Goal: Task Accomplishment & Management: Use online tool/utility

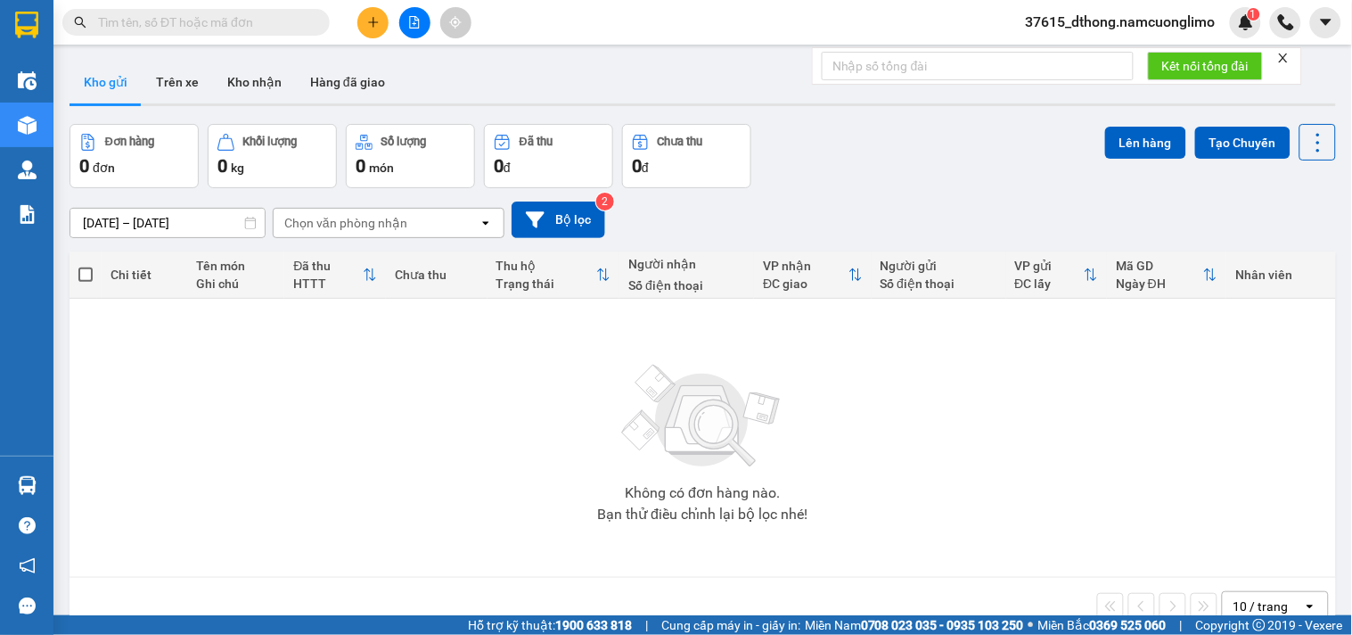
drag, startPoint x: 77, startPoint y: 489, endPoint x: 164, endPoint y: 515, distance: 91.4
click at [78, 489] on td "Không có đơn hàng nào. Bạn thử điều chỉnh lại bộ lọc nhé!" at bounding box center [703, 438] width 1267 height 279
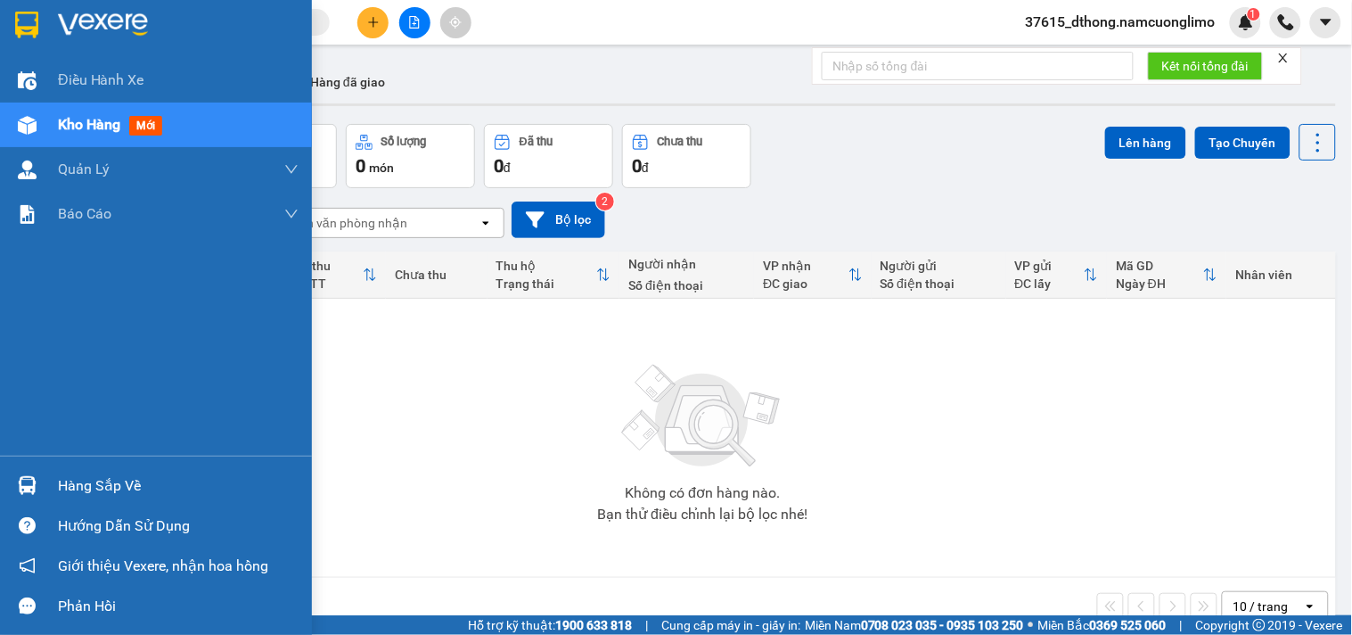
click at [101, 494] on div "Hàng sắp về" at bounding box center [178, 485] width 241 height 27
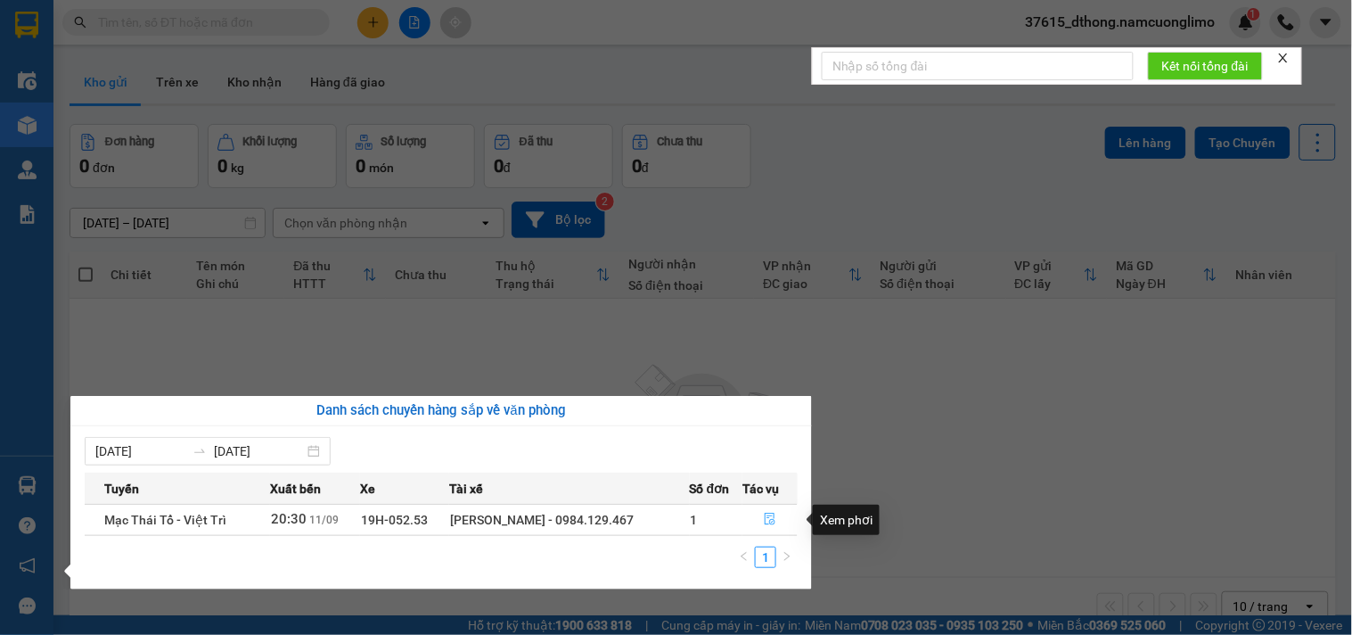
click at [765, 519] on icon "file-done" at bounding box center [770, 519] width 11 height 12
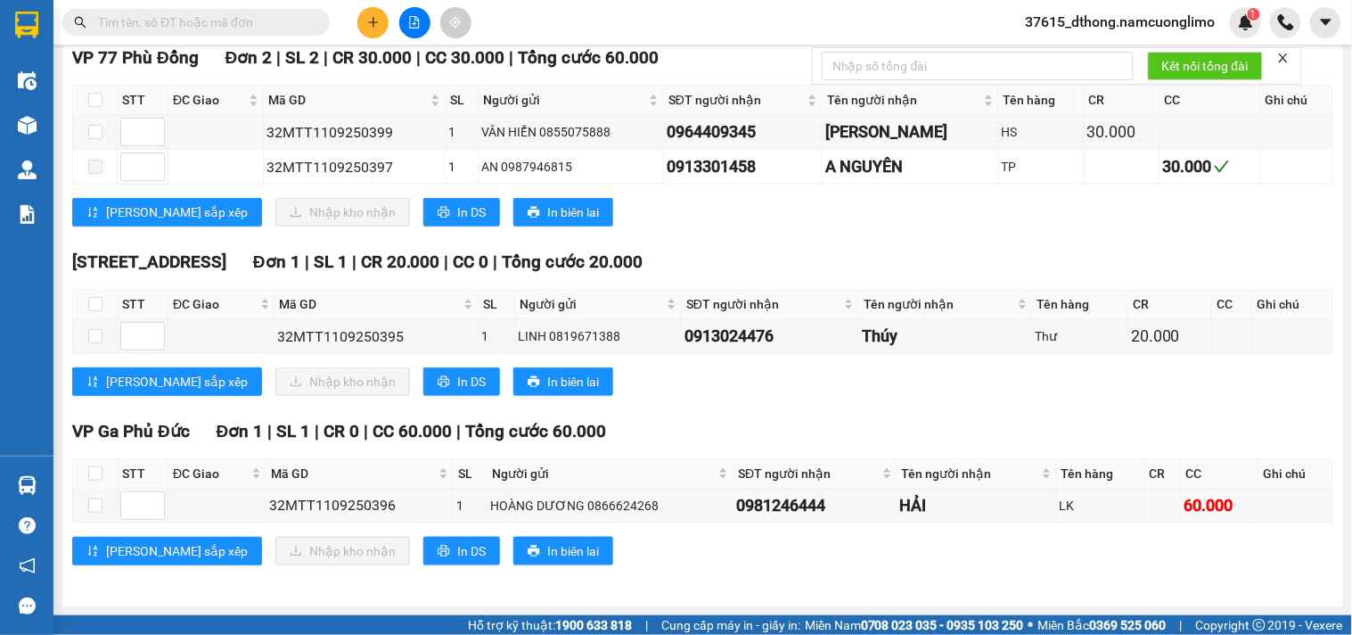
scroll to position [290, 0]
click at [93, 506] on input "checkbox" at bounding box center [95, 505] width 14 height 14
checkbox input "true"
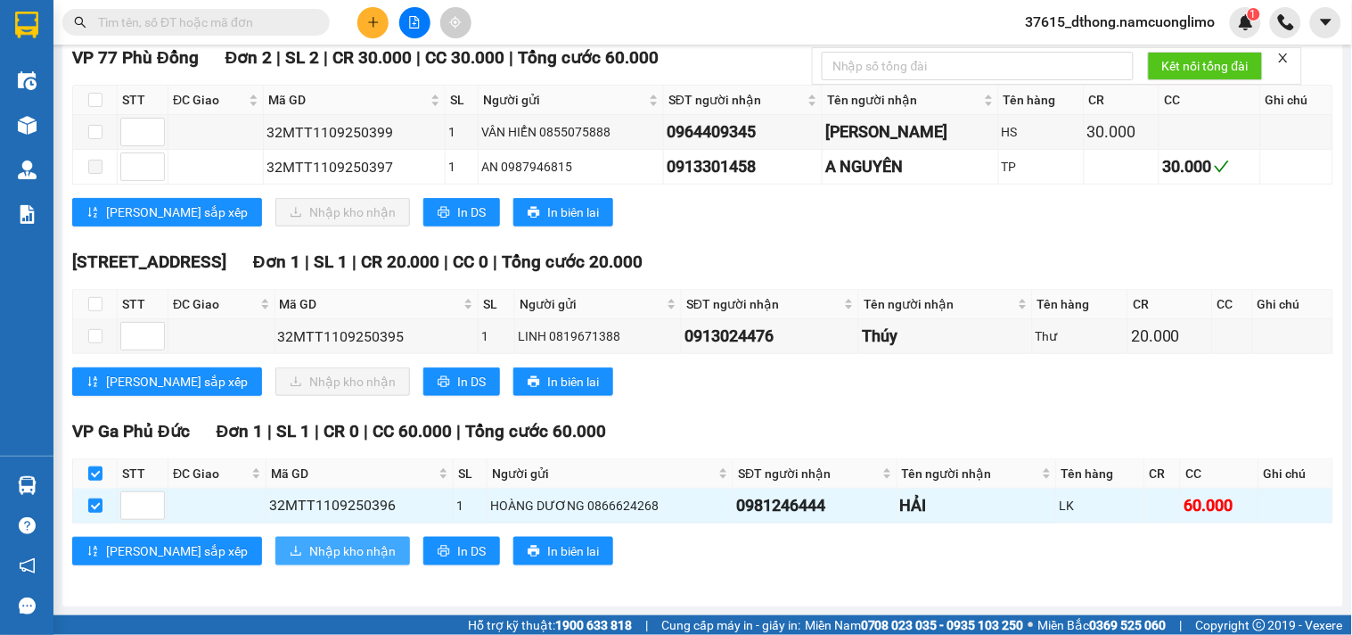
click at [309, 551] on span "Nhập kho nhận" at bounding box center [352, 551] width 86 height 20
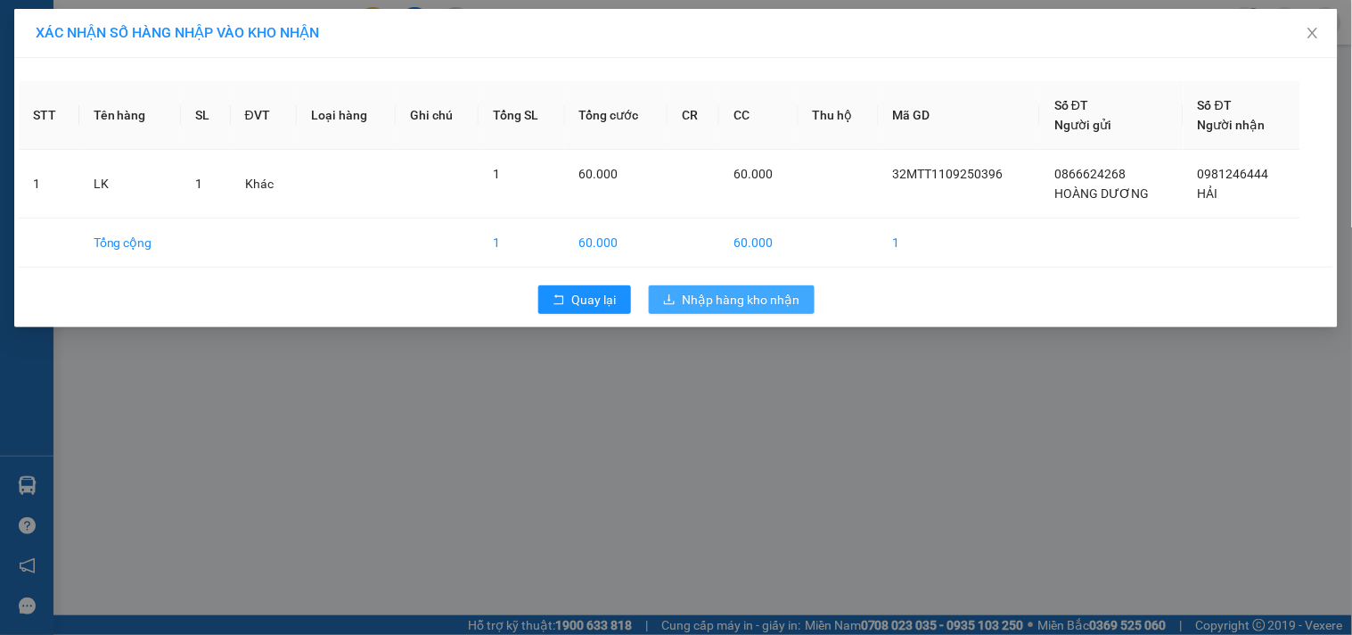
click at [735, 304] on span "Nhập hàng kho nhận" at bounding box center [742, 300] width 118 height 20
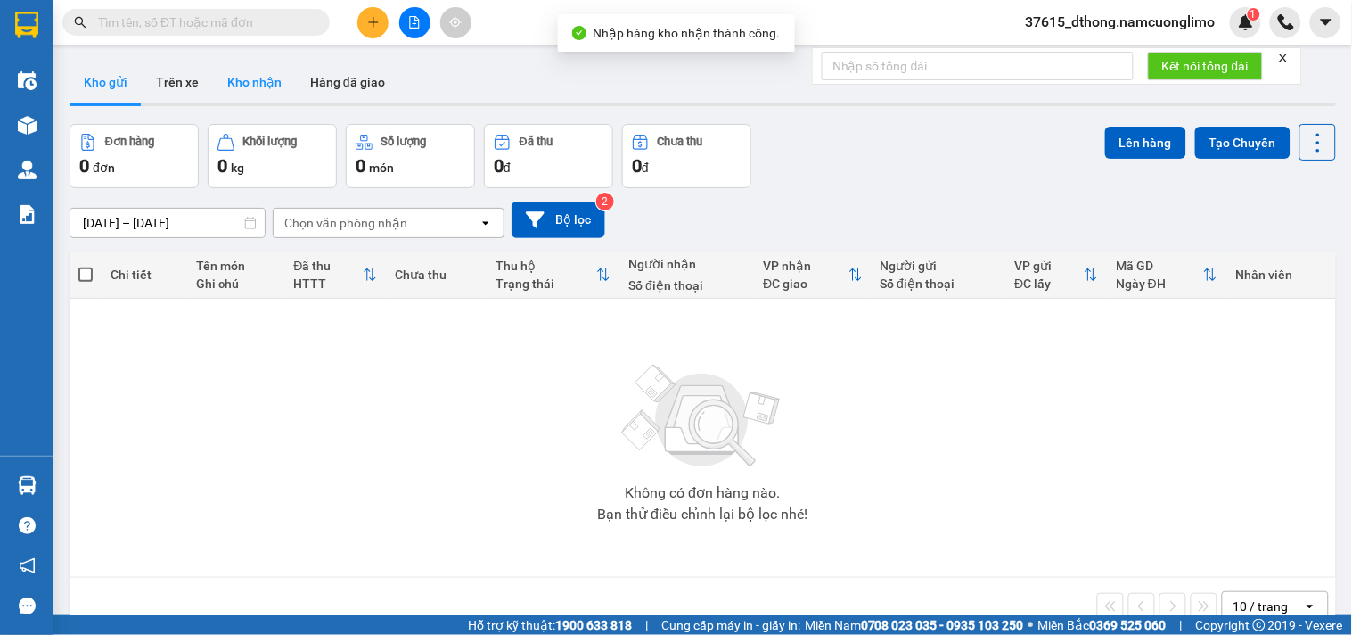
click at [248, 86] on button "Kho nhận" at bounding box center [254, 82] width 83 height 43
